Goal: Check status: Check status

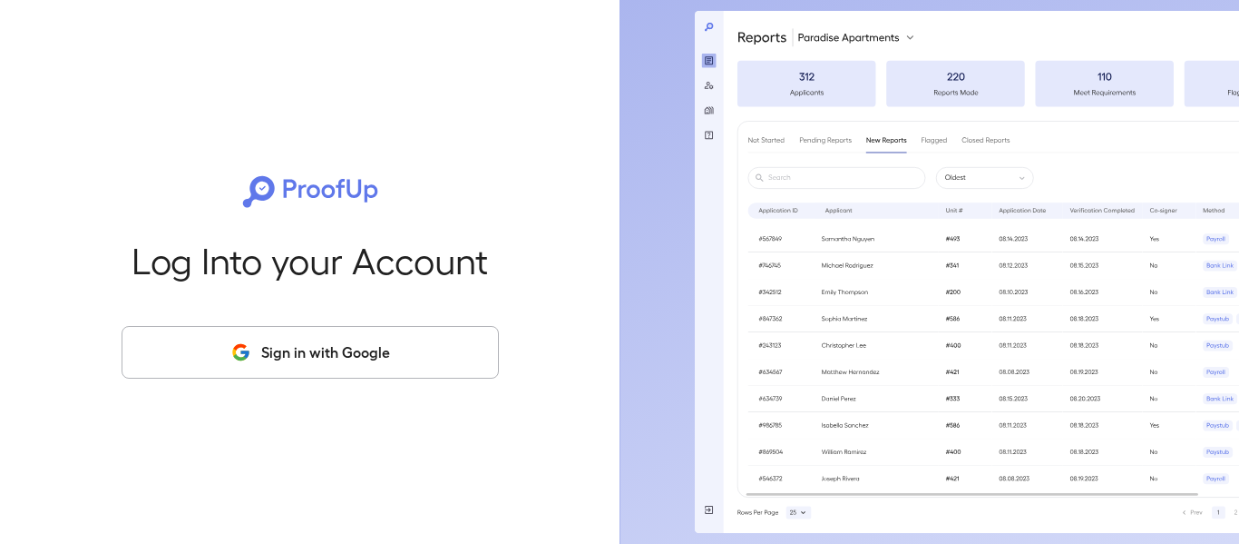
click at [320, 354] on button "Sign in with Google" at bounding box center [310, 352] width 377 height 53
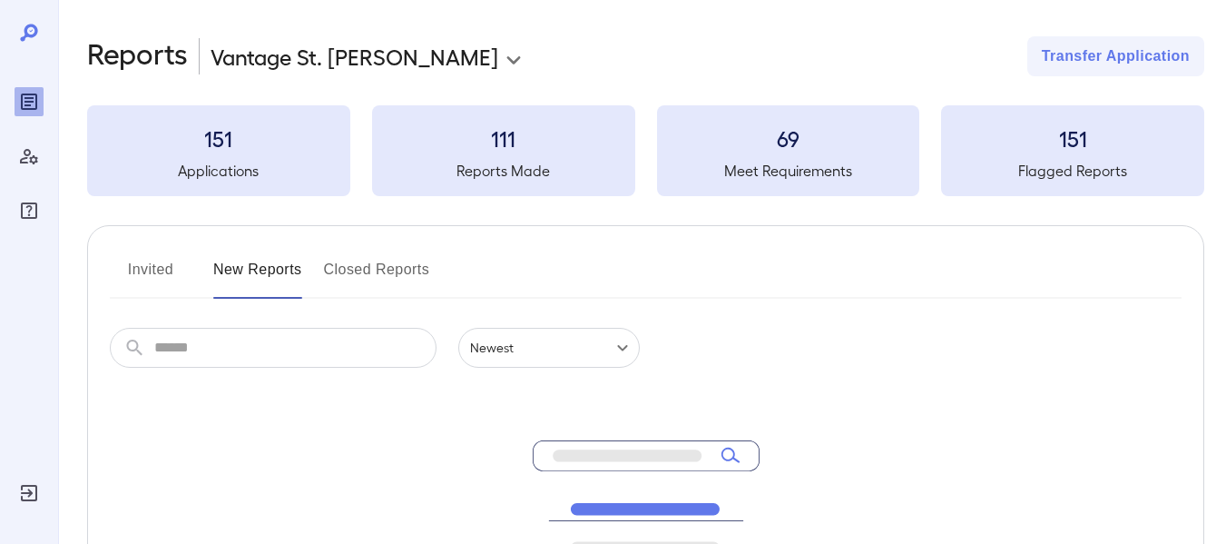
drag, startPoint x: 153, startPoint y: 269, endPoint x: 302, endPoint y: 249, distance: 150.1
click at [155, 268] on button "Invited" at bounding box center [151, 277] width 82 height 44
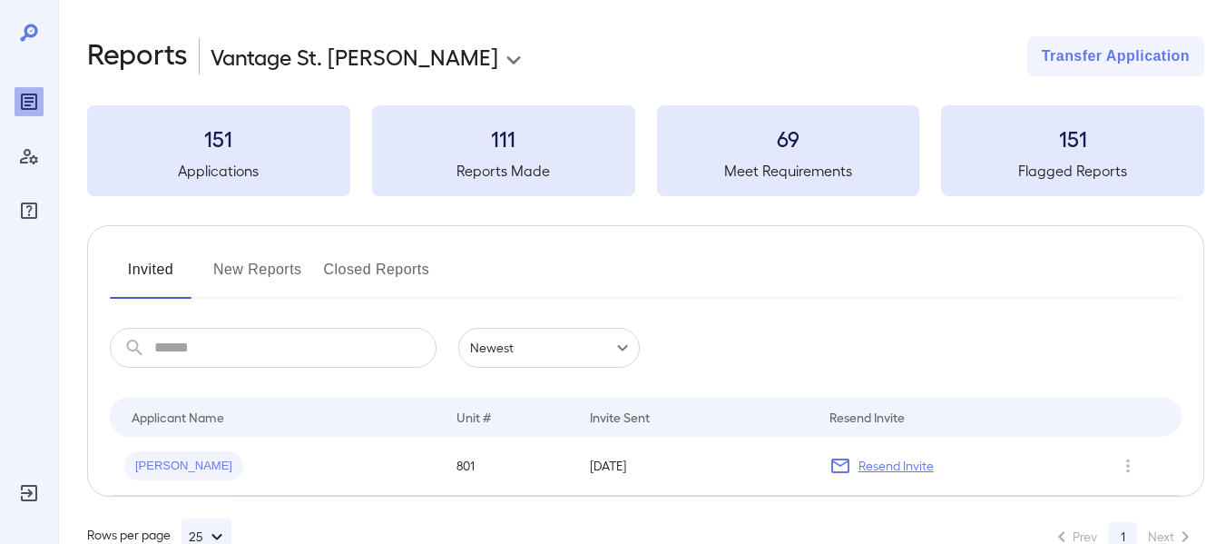
click at [248, 266] on button "New Reports" at bounding box center [257, 277] width 89 height 44
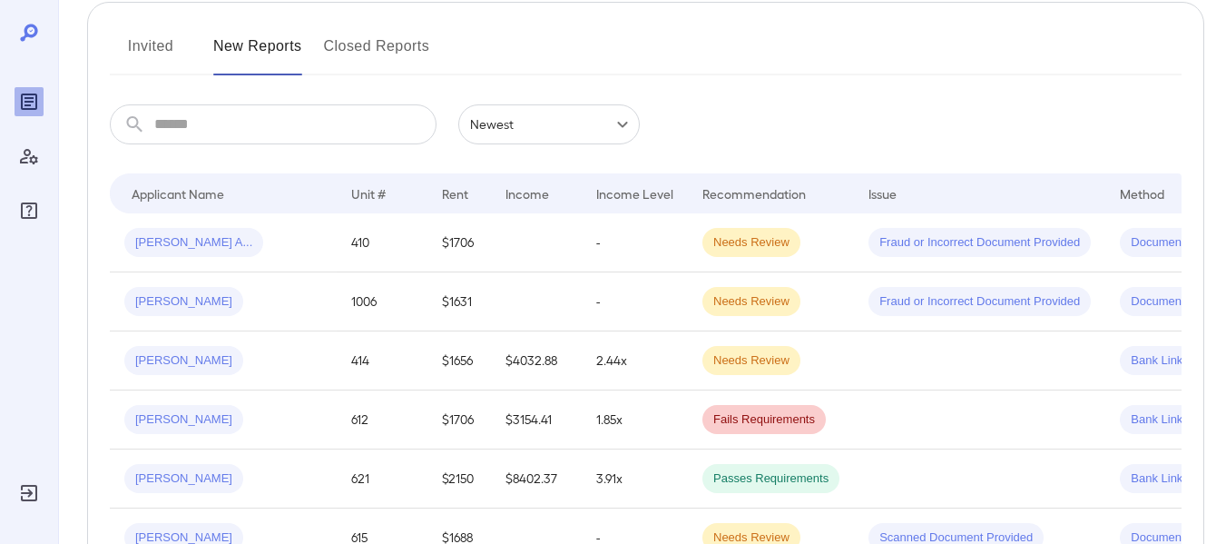
scroll to position [272, 0]
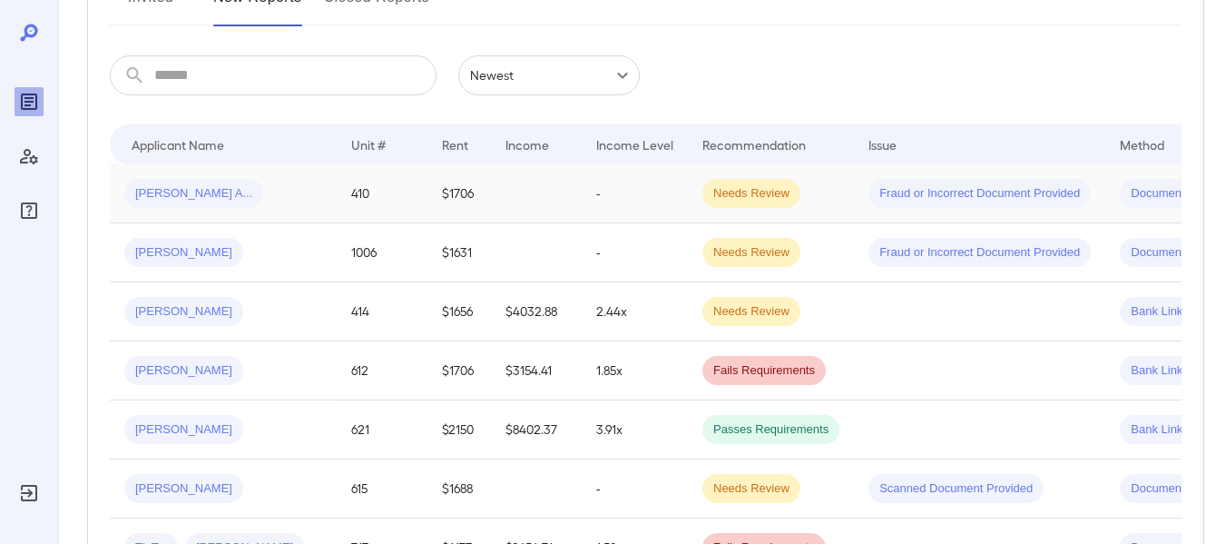
click at [171, 201] on span "[PERSON_NAME] A..." at bounding box center [193, 193] width 139 height 17
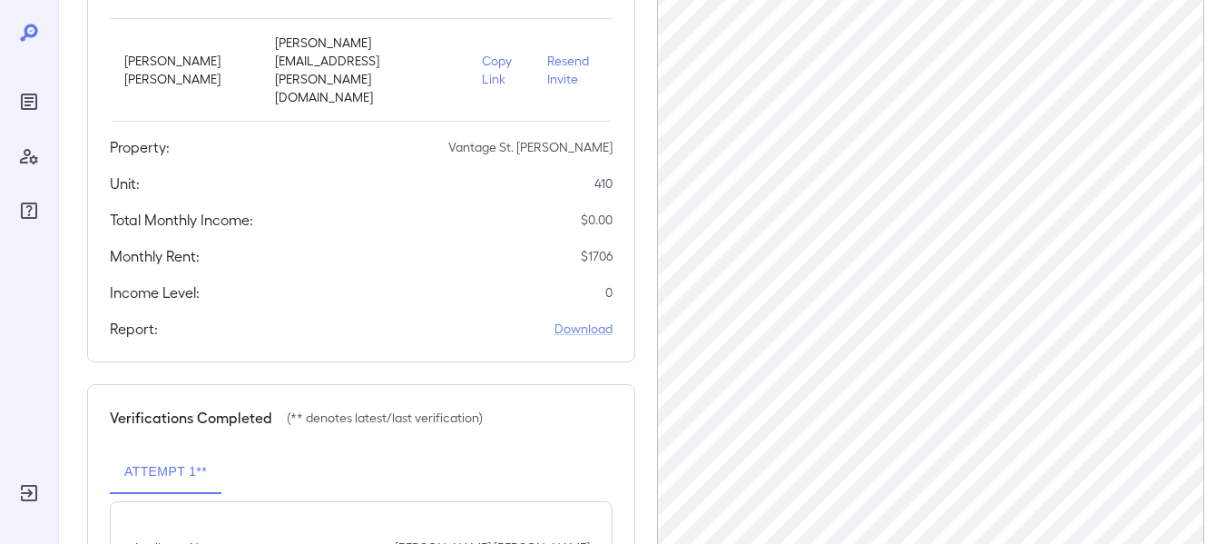
scroll to position [272, 0]
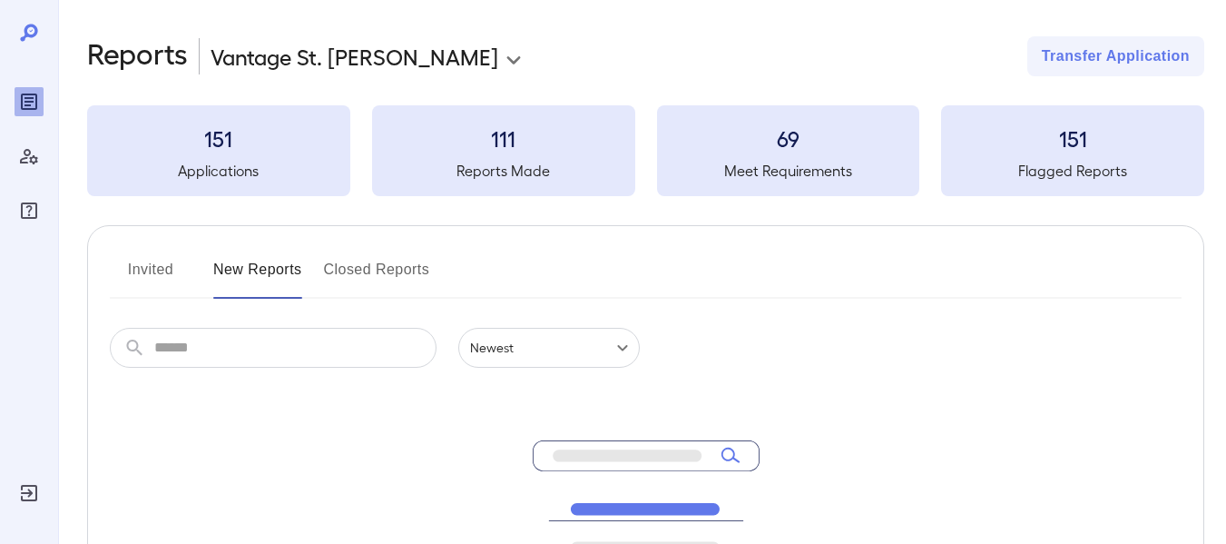
click at [138, 270] on button "Invited" at bounding box center [151, 277] width 82 height 44
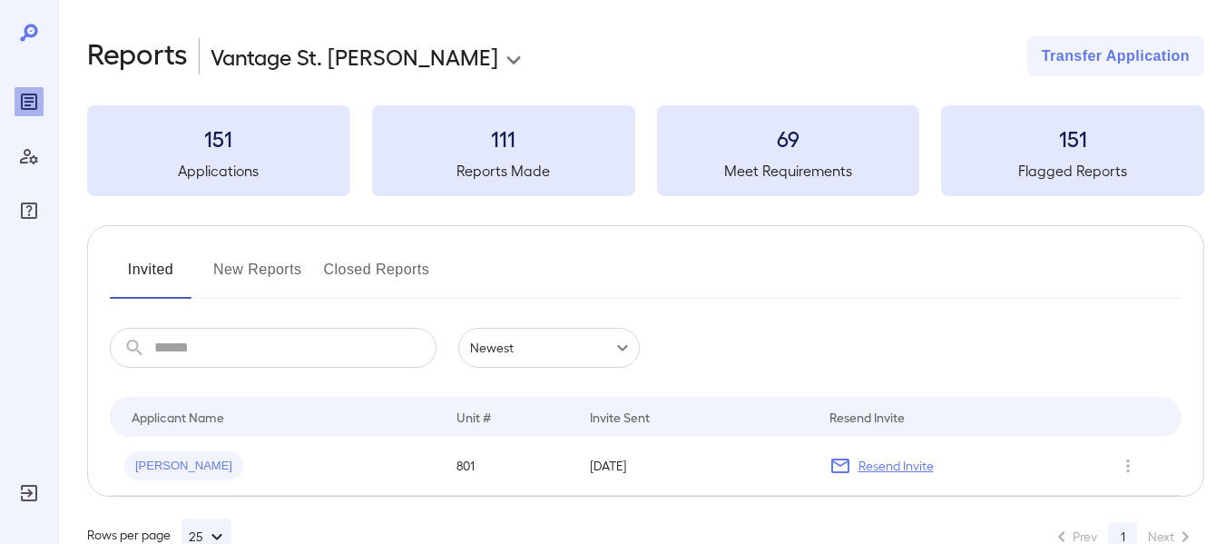
click at [268, 272] on button "New Reports" at bounding box center [257, 277] width 89 height 44
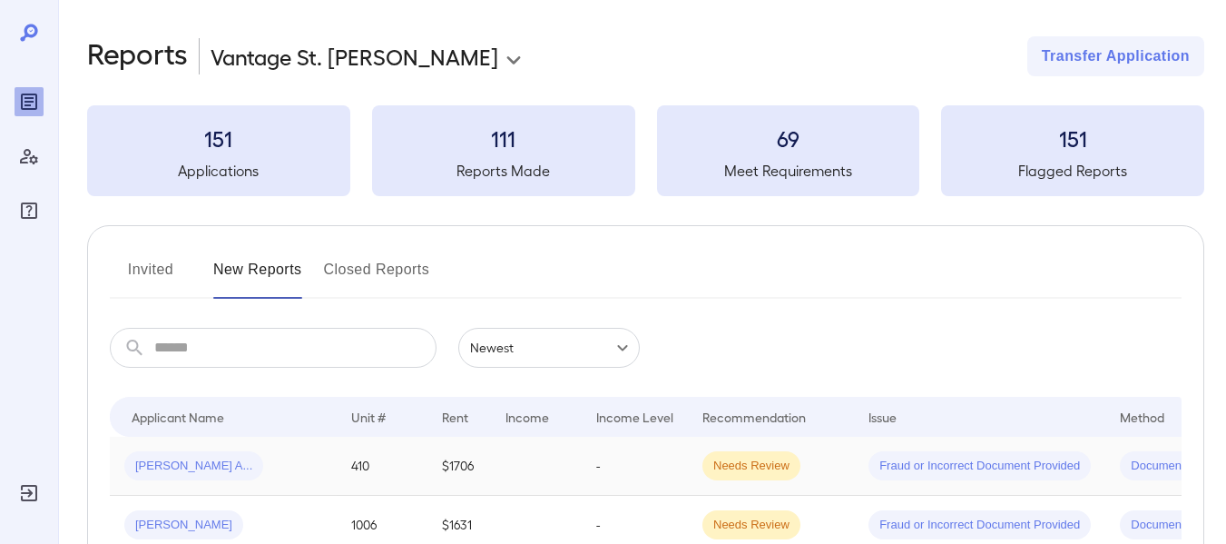
click at [178, 470] on span "Parker A..." at bounding box center [193, 465] width 139 height 17
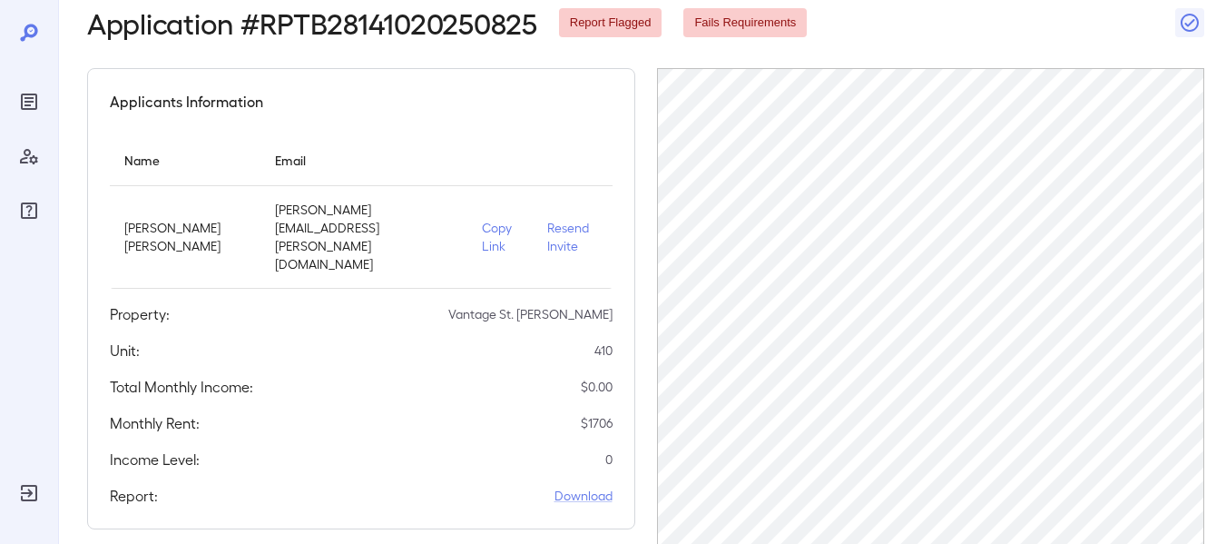
scroll to position [272, 0]
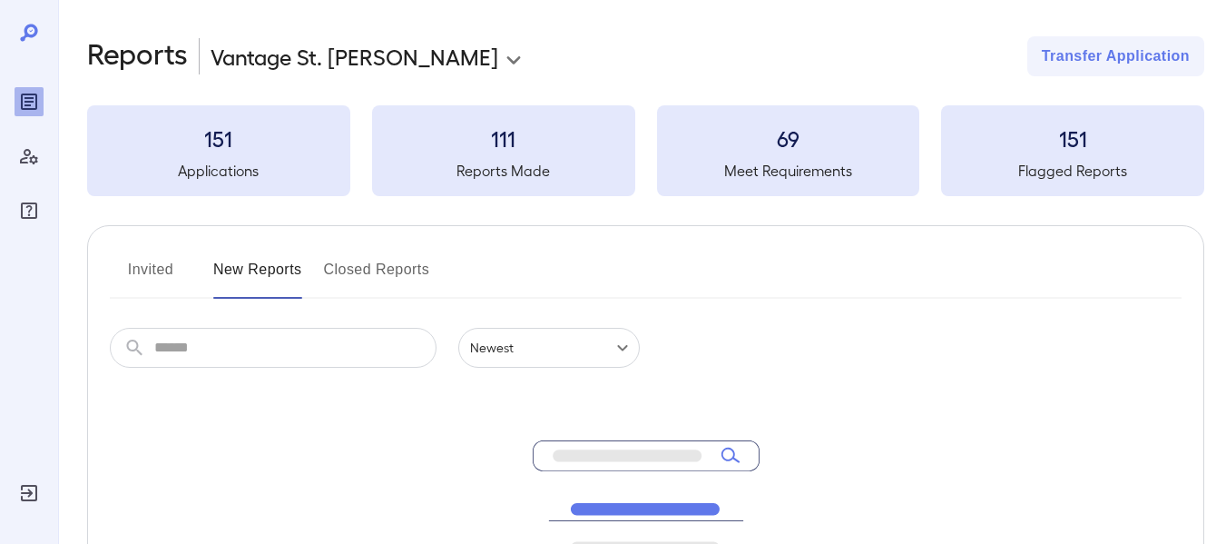
click at [140, 272] on button "Invited" at bounding box center [151, 277] width 82 height 44
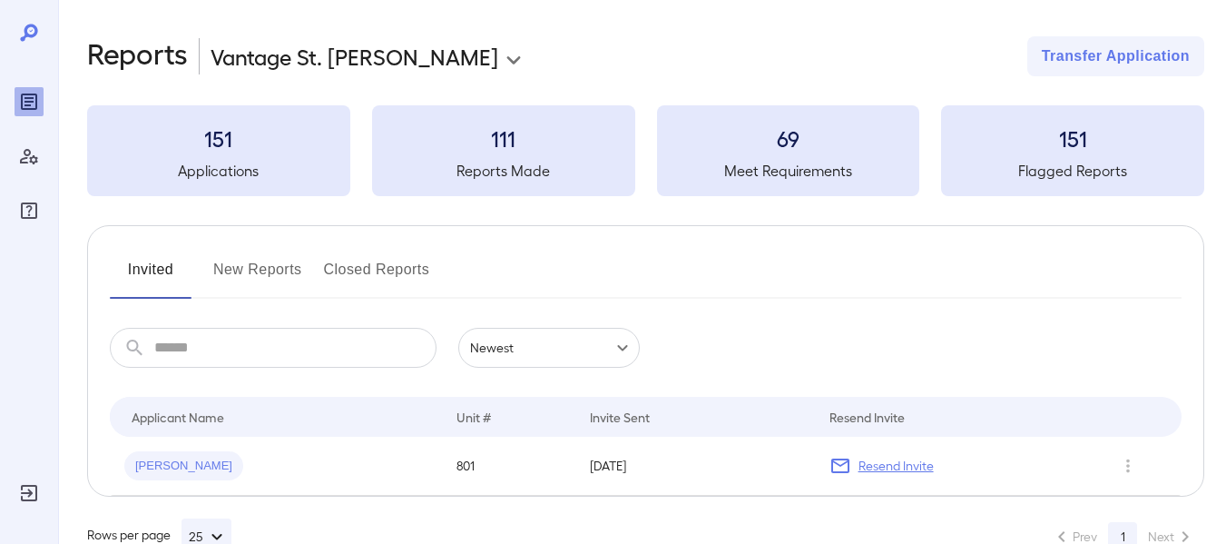
click at [275, 277] on button "New Reports" at bounding box center [257, 277] width 89 height 44
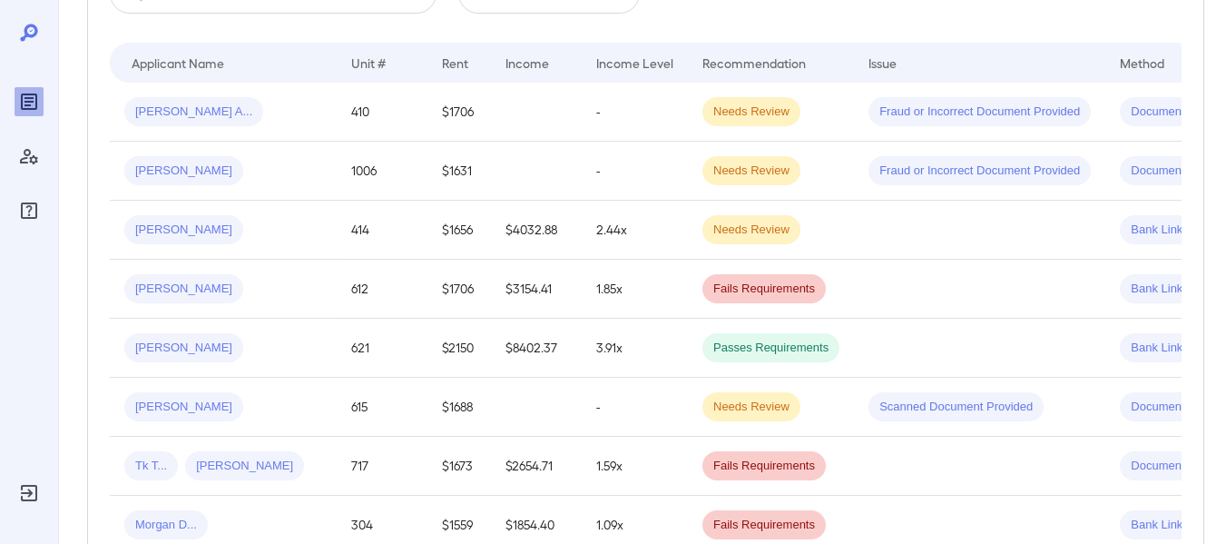
scroll to position [363, 0]
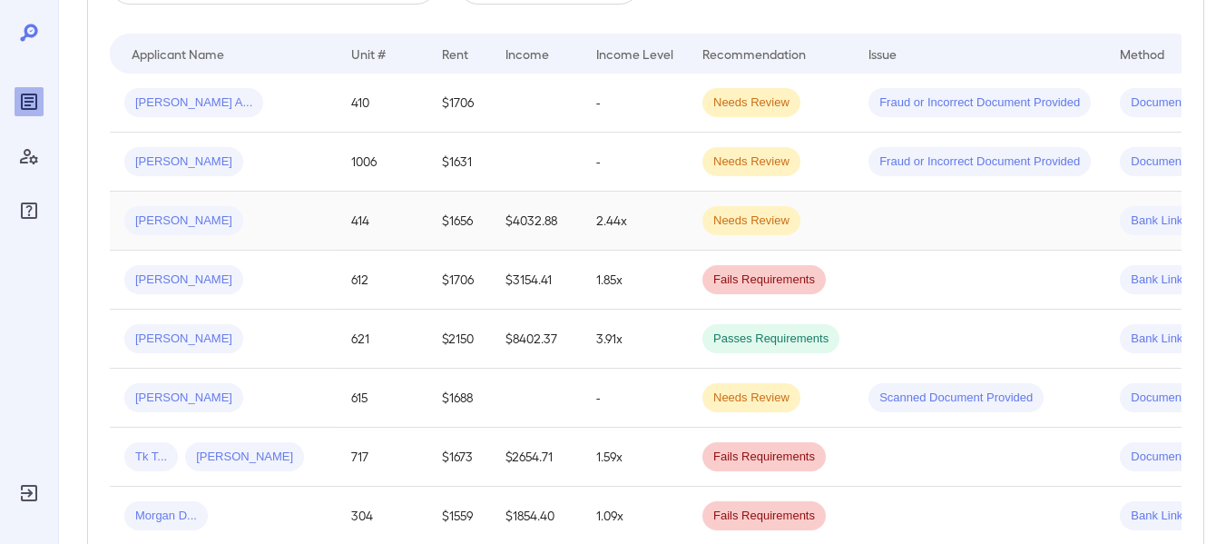
click at [172, 227] on span "Jordan R..." at bounding box center [183, 220] width 119 height 17
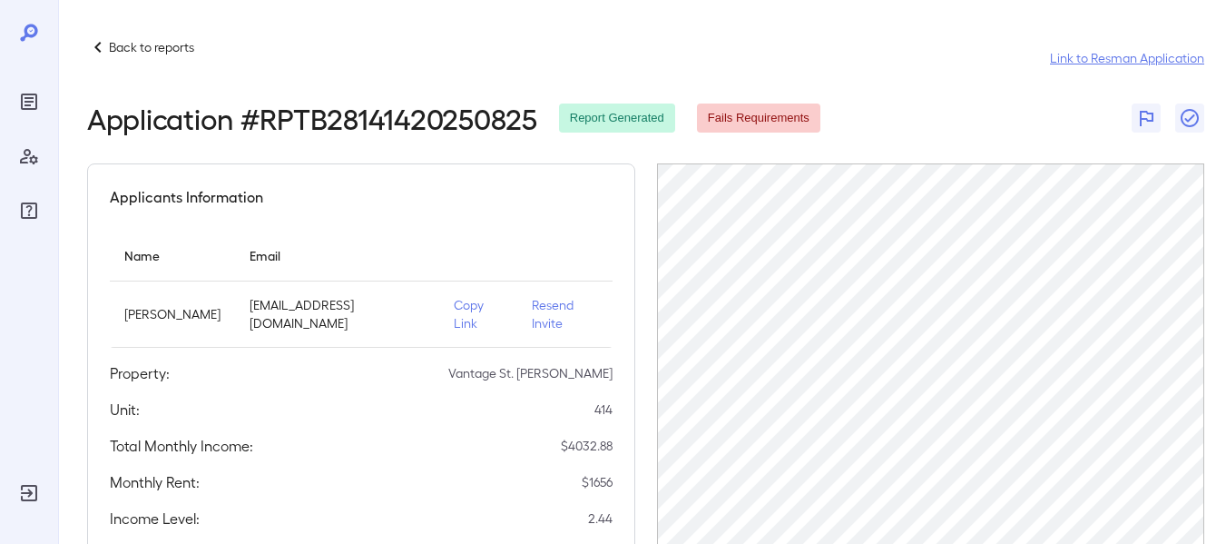
click at [1117, 56] on link "Link to Resman Application" at bounding box center [1127, 58] width 154 height 18
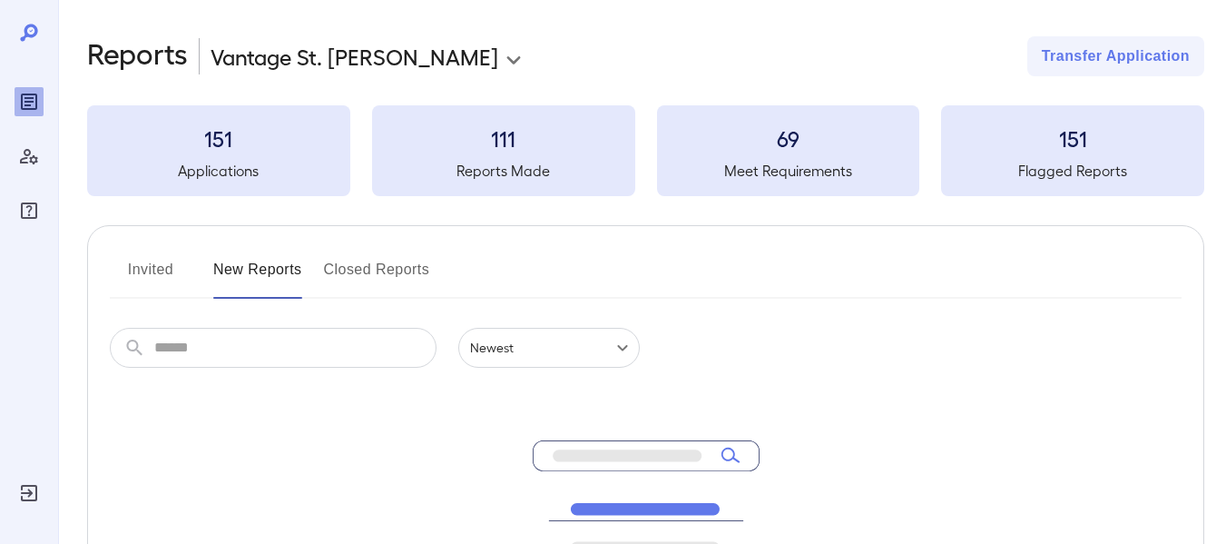
click at [142, 266] on button "Invited" at bounding box center [151, 277] width 82 height 44
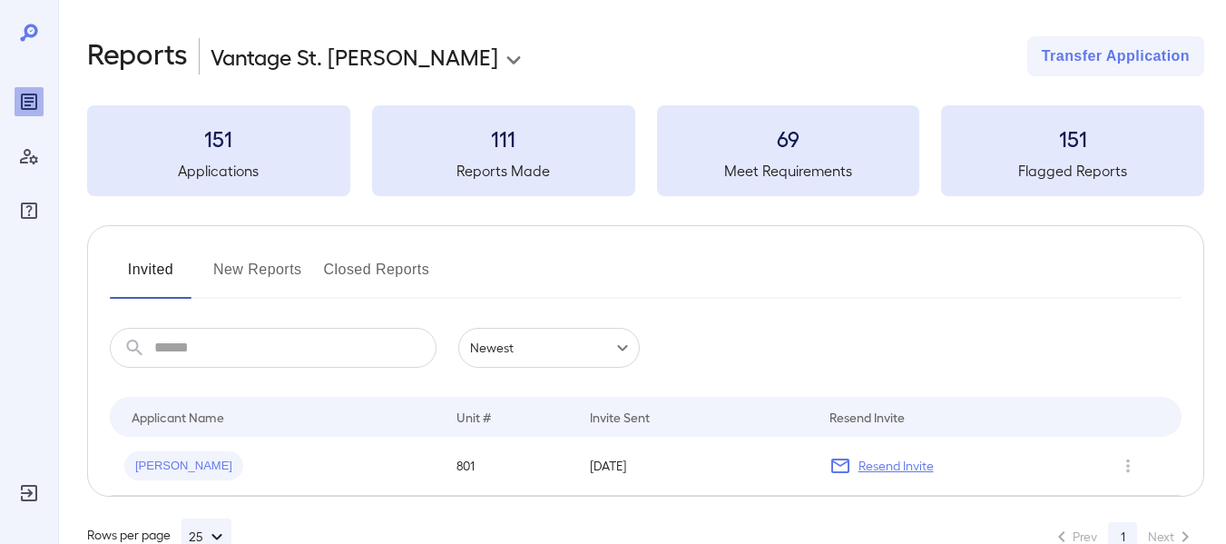
click at [255, 262] on button "New Reports" at bounding box center [257, 277] width 89 height 44
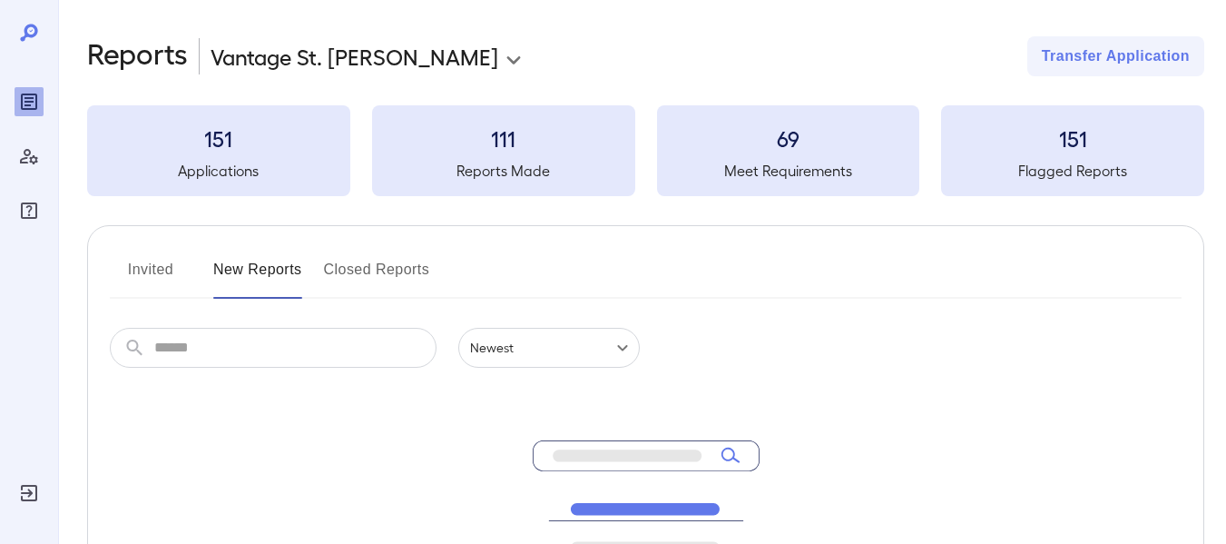
click at [243, 258] on button "New Reports" at bounding box center [257, 277] width 89 height 44
click at [249, 274] on button "New Reports" at bounding box center [257, 277] width 89 height 44
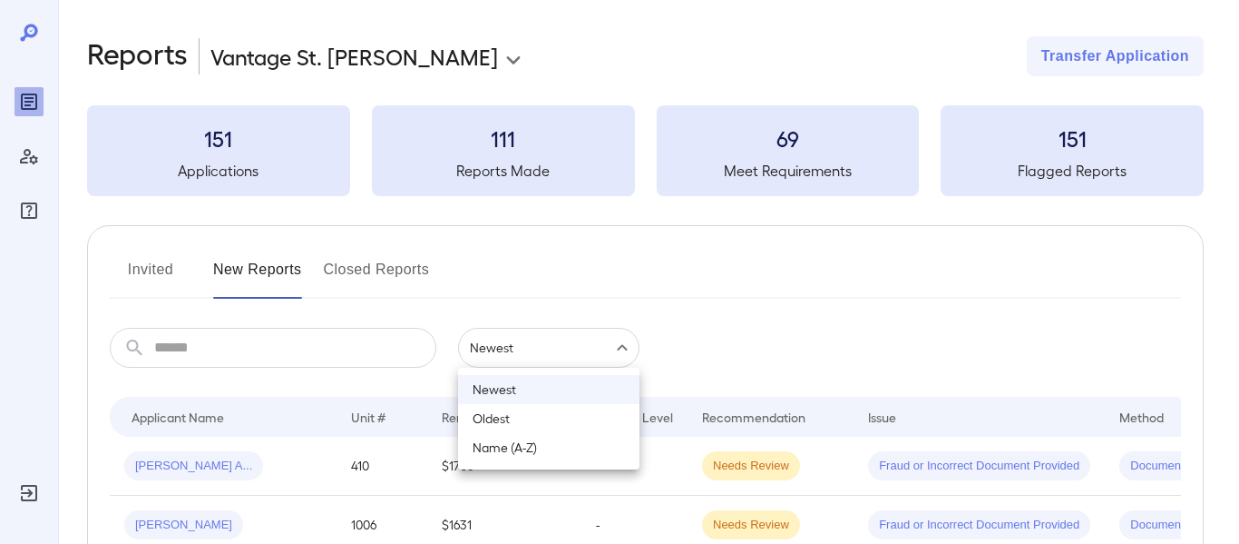
click at [627, 348] on body "**********" at bounding box center [619, 272] width 1239 height 544
click at [689, 328] on div at bounding box center [619, 272] width 1239 height 544
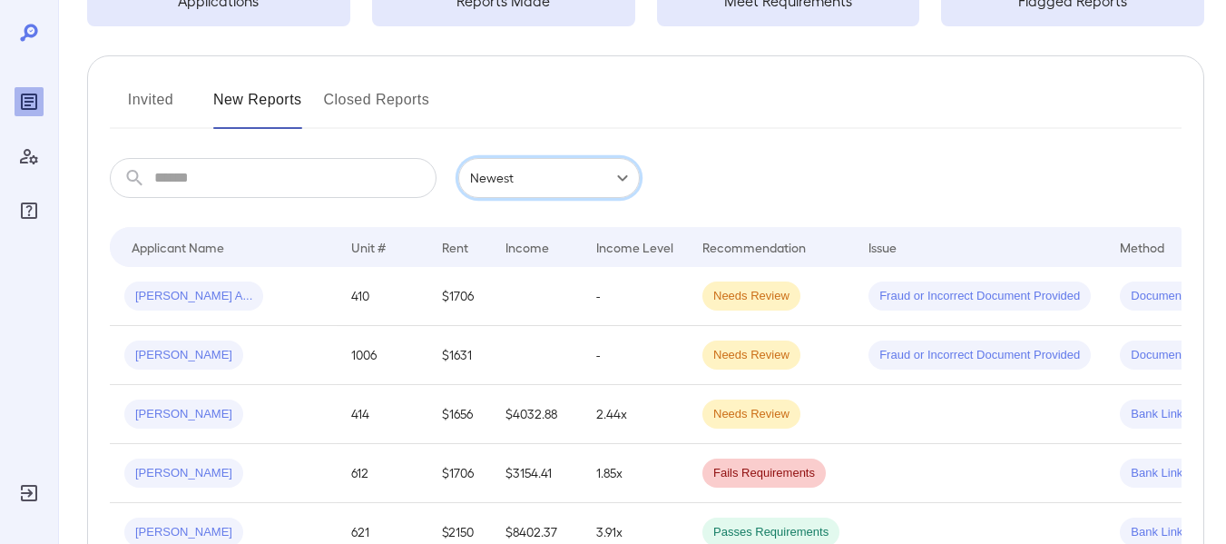
scroll to position [181, 0]
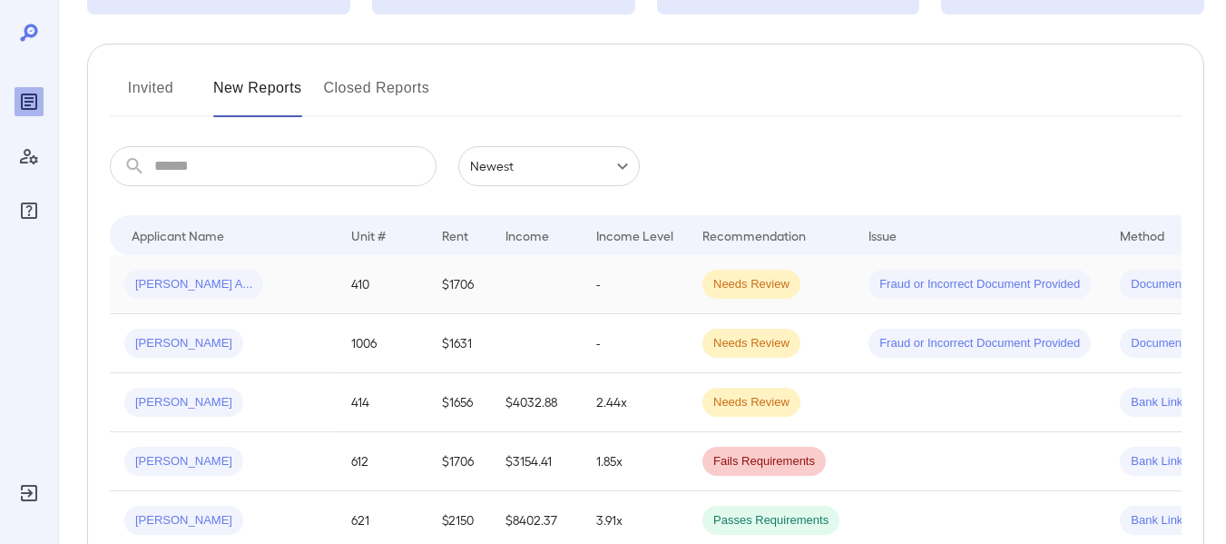
click at [153, 286] on span "Parker A..." at bounding box center [193, 284] width 139 height 17
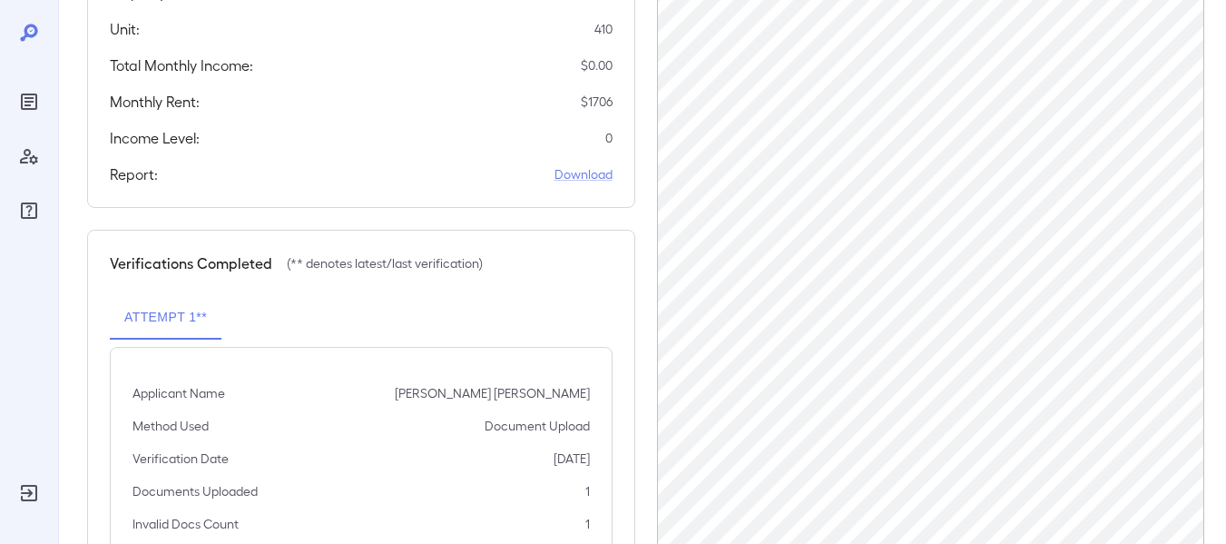
scroll to position [465, 0]
